Goal: Check status

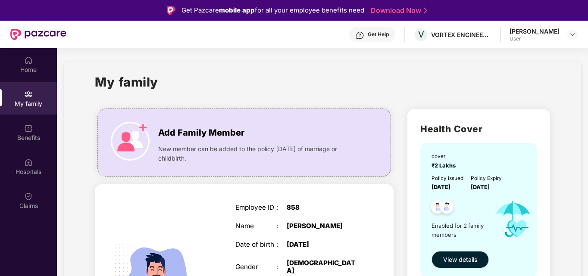
click at [44, 85] on div "Home My family Benefits Hospitals Claims" at bounding box center [28, 133] width 57 height 170
click at [38, 198] on div "Claims" at bounding box center [28, 201] width 57 height 32
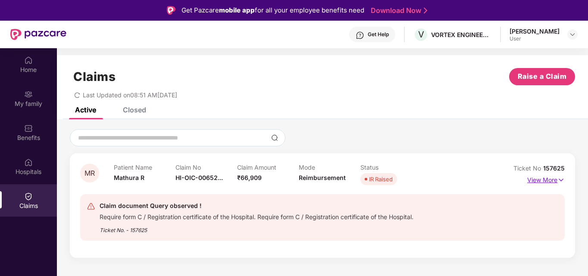
click at [554, 182] on p "View More" at bounding box center [547, 179] width 38 height 12
